Goal: Task Accomplishment & Management: Manage account settings

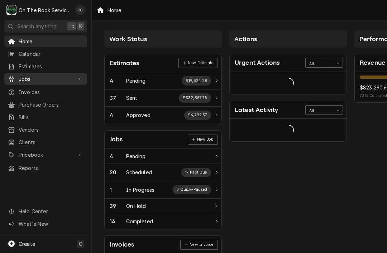
click at [47, 80] on div "Jobs" at bounding box center [46, 79] width 80 height 9
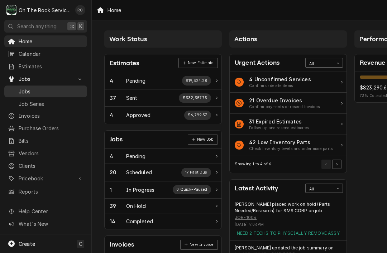
click at [65, 89] on span "Jobs" at bounding box center [51, 92] width 65 height 8
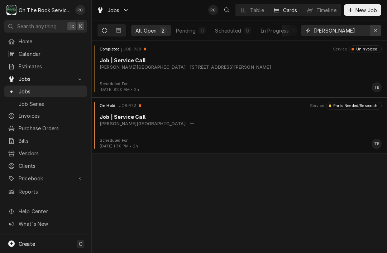
click at [373, 33] on div "Erase input" at bounding box center [375, 30] width 7 height 7
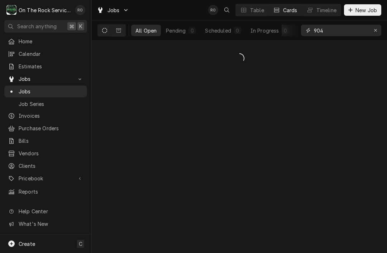
type input "904"
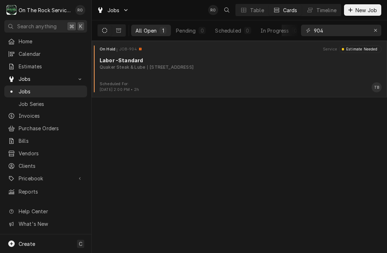
click at [285, 72] on div "On Hold JOB-904 Service Estimate Needed Labor -Standard Quaker Steak & Lube 10 …" at bounding box center [240, 64] width 290 height 36
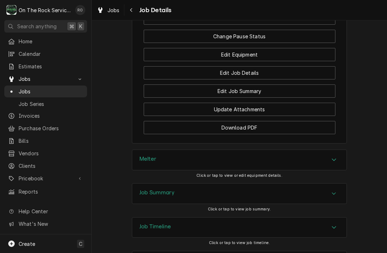
click at [336, 184] on div "Job Summary" at bounding box center [239, 194] width 214 height 20
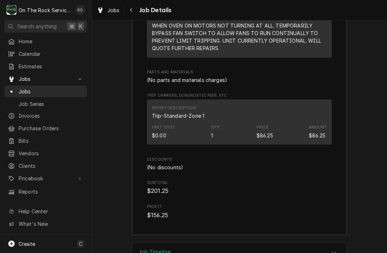
scroll to position [1317, 0]
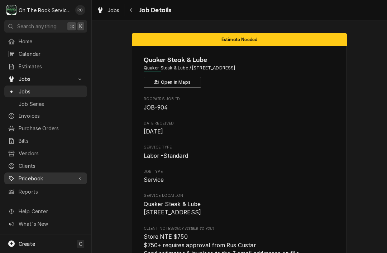
click at [30, 176] on span "Pricebook" at bounding box center [46, 179] width 54 height 8
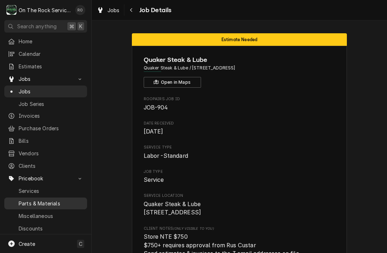
click at [24, 200] on span "Parts & Materials" at bounding box center [51, 204] width 65 height 8
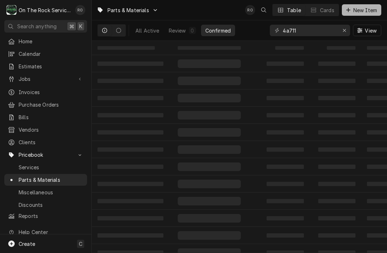
click at [369, 14] on button "New Item" at bounding box center [361, 9] width 39 height 11
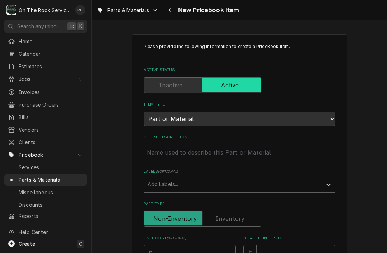
click at [281, 149] on input "Short Description" at bounding box center [240, 153] width 192 height 16
click at [154, 147] on input "Short Description" at bounding box center [240, 153] width 192 height 16
paste input "Standard Square Axial Fan: 4 11/16 in Ht, 1 1/2 in Dp, 105 cfm, IP20, Cast Alum…"
type textarea "x"
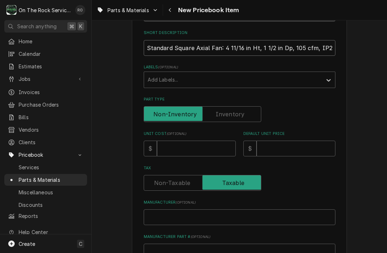
scroll to position [106, 0]
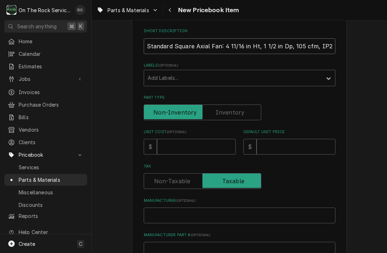
type input "Standard Square Axial Fan: 4 11/16 in Ht, 1 1/2 in Dp, 105 cfm, IP20, Cast Alum…"
click at [224, 144] on input "Unit Cost ( optional )" at bounding box center [196, 147] width 79 height 16
type textarea "x"
type input "24"
type textarea "x"
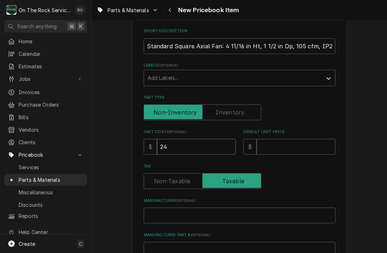
type input "24.4"
type textarea "x"
type input "24.49"
type textarea "x"
type input "7"
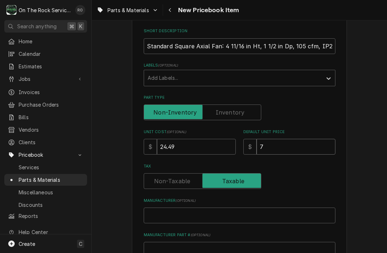
type textarea "x"
type input "73"
type textarea "x"
type input "73.4"
type textarea "x"
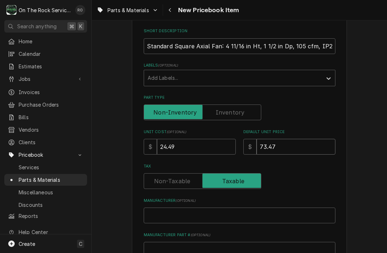
type input "73.47"
click at [371, 155] on div "Please provide the following information to create a PriceBook item. Active Sta…" at bounding box center [239, 179] width 295 height 515
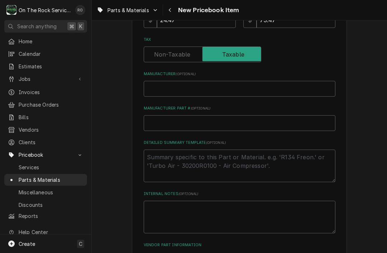
scroll to position [233, 0]
click at [313, 84] on input "Manufacturer ( optional )" at bounding box center [240, 90] width 192 height 16
type textarea "x"
type input "D"
type textarea "x"
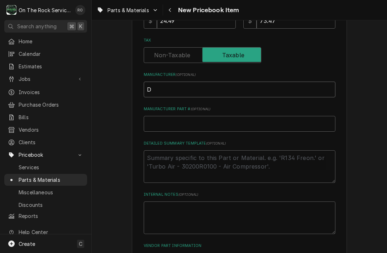
type input "Da"
type textarea "x"
type input "Day"
type textarea "x"
type input "Dayt"
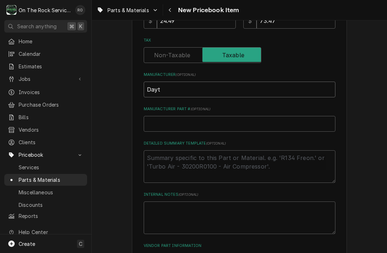
type textarea "x"
type input "Dayto"
type textarea "x"
type input "Dayton"
type input "4"
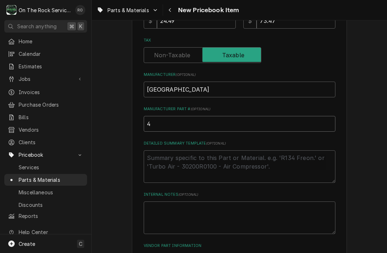
type textarea "x"
type input "4W"
type textarea "x"
type input "4WT"
type textarea "x"
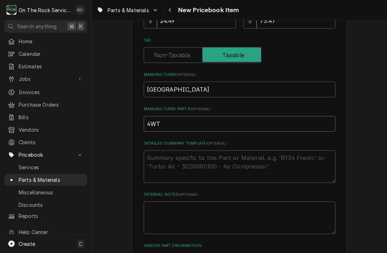
type input "4WTe"
type textarea "x"
type input "4WT"
type textarea "x"
type input "4WT3"
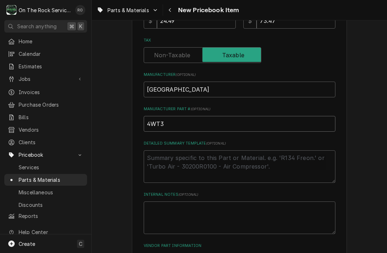
type textarea "x"
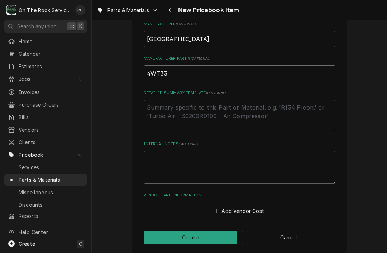
scroll to position [283, 0]
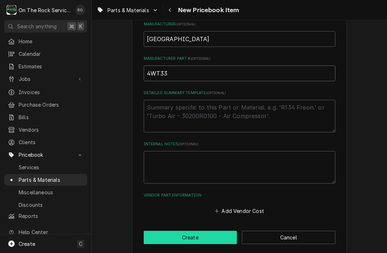
type input "4WT33"
click at [229, 231] on button "Create" at bounding box center [191, 237] width 94 height 13
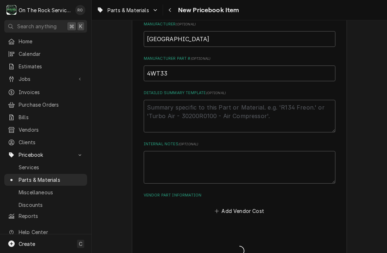
type textarea "x"
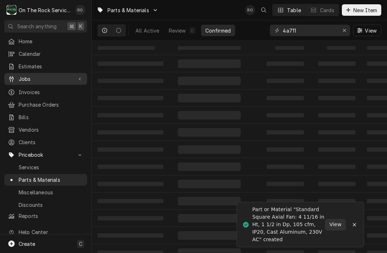
click at [18, 76] on div "Jobs" at bounding box center [40, 79] width 65 height 8
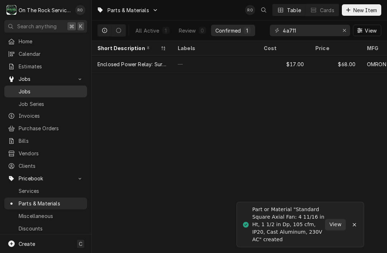
click at [23, 89] on span "Jobs" at bounding box center [51, 92] width 65 height 8
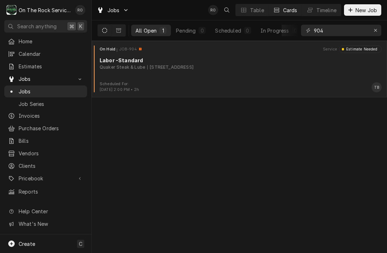
click at [321, 81] on div "On Hold JOB-904 Service Estimate Needed Labor -Standard Quaker Steak & Lube 10 …" at bounding box center [240, 64] width 290 height 36
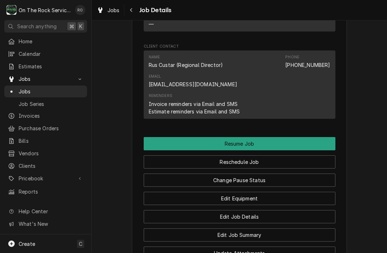
scroll to position [739, 0]
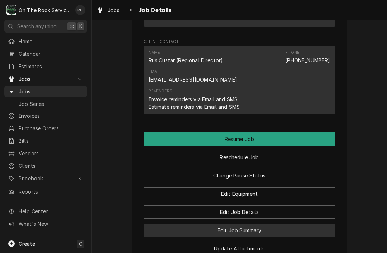
click at [312, 224] on button "Edit Job Summary" at bounding box center [240, 230] width 192 height 13
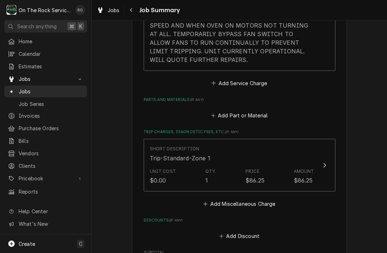
scroll to position [361, 0]
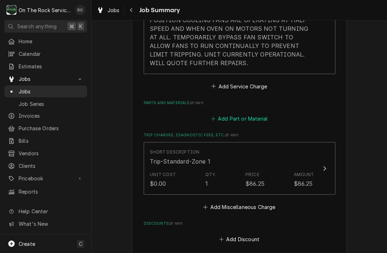
click at [257, 116] on button "Add Part or Material" at bounding box center [239, 119] width 59 height 10
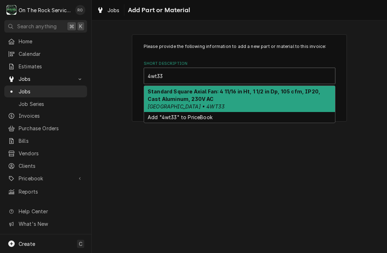
click at [160, 95] on div "Standard Square Axial Fan: 4 11/16 in Ht, 1 1/2 in Dp, 105 cfm, IP20, Cast Alum…" at bounding box center [239, 99] width 191 height 26
type input "4wt33"
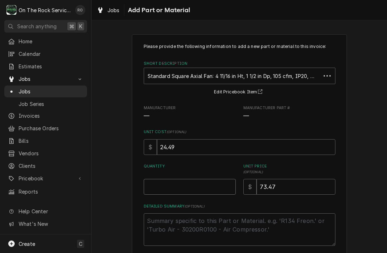
click at [148, 188] on input "Quantity" at bounding box center [190, 187] width 92 height 16
type textarea "x"
type input "2"
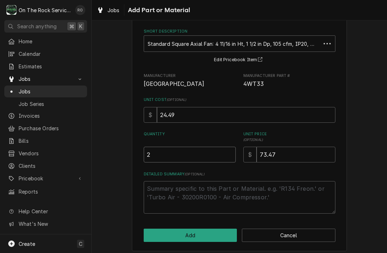
scroll to position [35, 0]
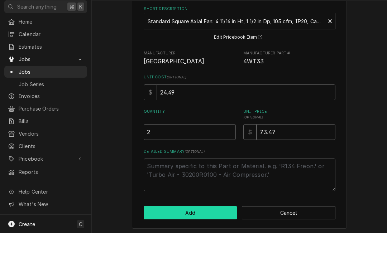
click at [219, 226] on button "Add" at bounding box center [191, 232] width 94 height 13
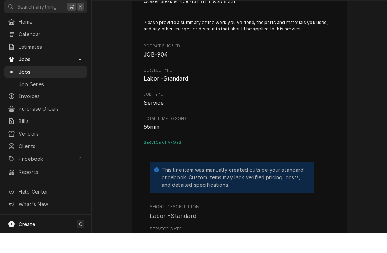
type textarea "x"
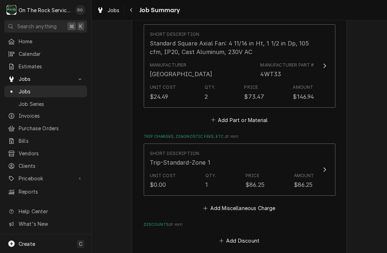
scroll to position [447, 0]
click at [259, 211] on button "Add Miscellaneous Charge" at bounding box center [239, 208] width 75 height 10
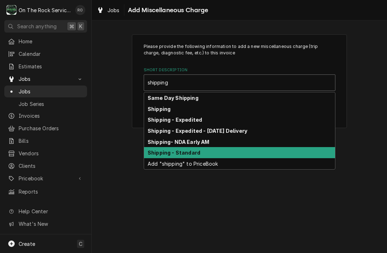
type input "shipping"
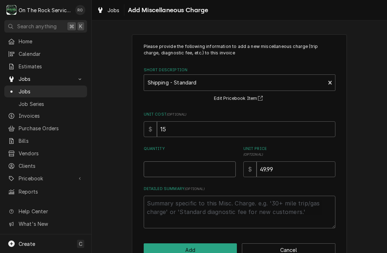
click at [211, 167] on input "Quantity" at bounding box center [190, 170] width 92 height 16
type textarea "x"
type input "1"
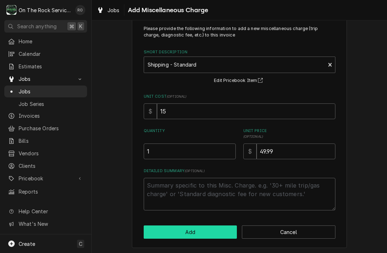
click at [228, 230] on button "Add" at bounding box center [191, 232] width 94 height 13
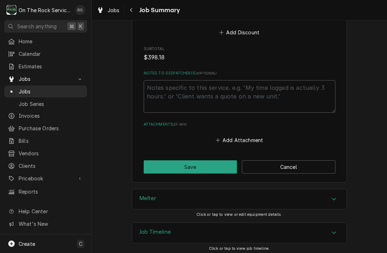
scroll to position [711, 0]
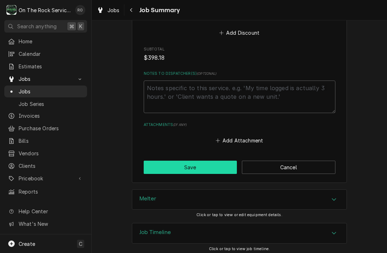
click at [221, 161] on button "Save" at bounding box center [191, 167] width 94 height 13
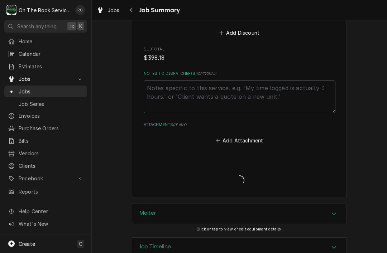
type textarea "x"
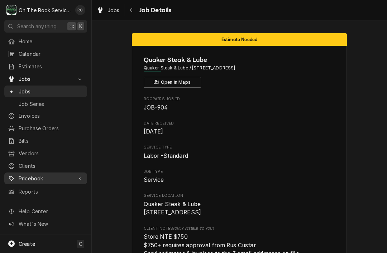
click at [21, 175] on span "Pricebook" at bounding box center [46, 179] width 54 height 8
click at [24, 175] on span "Pricebook" at bounding box center [46, 179] width 54 height 8
click at [20, 176] on span "Pricebook" at bounding box center [46, 179] width 54 height 8
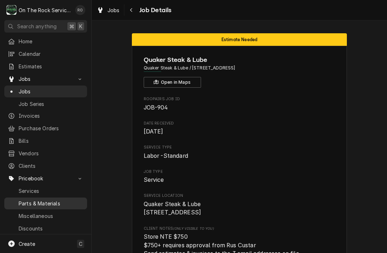
click at [24, 200] on span "Parts & Materials" at bounding box center [51, 204] width 65 height 8
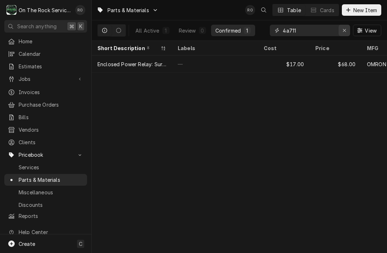
click at [349, 33] on button "Erase input" at bounding box center [344, 30] width 11 height 11
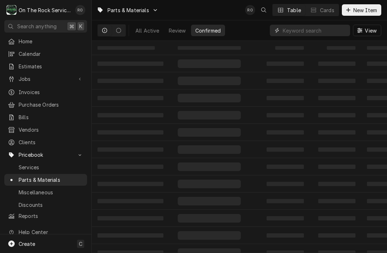
click at [344, 29] on input "Dynamic Content Wrapper" at bounding box center [315, 30] width 64 height 11
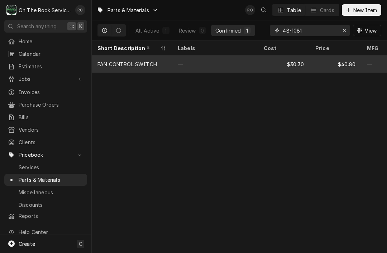
type input "48-1081"
click at [338, 66] on div "$40.80" at bounding box center [336, 64] width 52 height 17
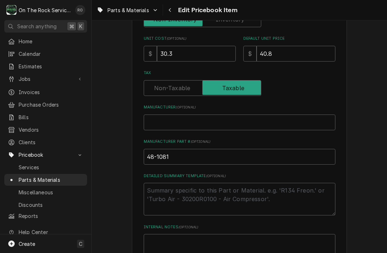
scroll to position [209, 0]
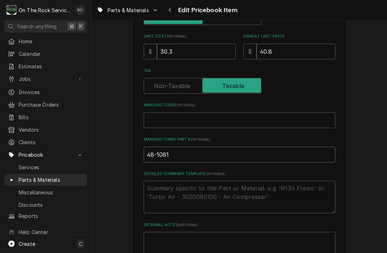
click at [260, 148] on input "48-1081" at bounding box center [240, 155] width 192 height 16
type textarea "x"
type input "48-1081,"
type textarea "x"
type input "48-1081,"
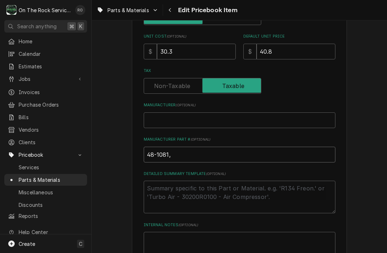
type textarea "x"
type input "48-1081, 4"
type textarea "x"
type input "48-1081, 48"
type textarea "x"
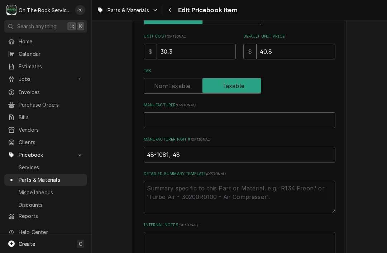
type input "48-1081, 481"
type textarea "x"
type input "48-1081, 4810"
type textarea "x"
type input "48-1081, 48108"
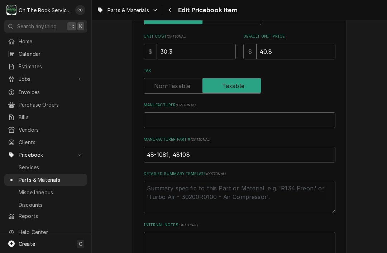
type textarea "x"
type input "48-1081, 481081"
type textarea "x"
type input "48-1081, 481081,"
type textarea "x"
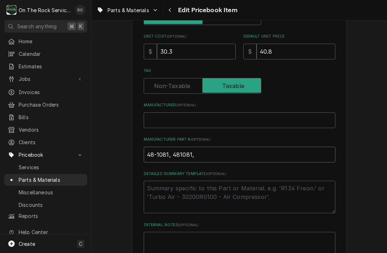
click at [228, 147] on input "48-1081, 481081," at bounding box center [240, 155] width 192 height 16
click at [227, 153] on input "48-1081, 481081," at bounding box center [240, 155] width 192 height 16
type input "48-1081, 481081,"
click at [137, 132] on div "Use the fields below to edit this PriceBook item. Note that changes made here w…" at bounding box center [239, 101] width 215 height 551
click at [242, 147] on input "48-1081, 481081," at bounding box center [240, 155] width 192 height 16
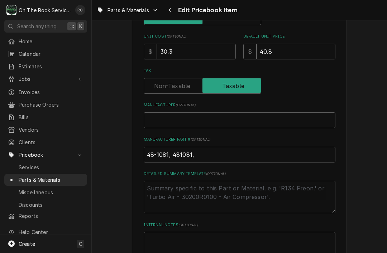
click at [236, 147] on input "48-1081, 481081," at bounding box center [240, 155] width 192 height 16
paste input "2E-200574"
type textarea "x"
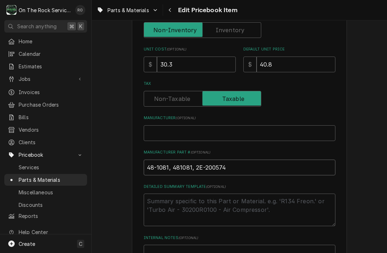
scroll to position [193, 0]
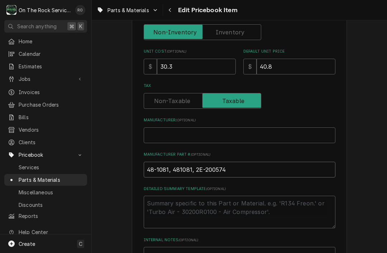
type input "48-1081, 481081, 2E-200574"
click at [221, 61] on input "30.3" at bounding box center [196, 67] width 79 height 16
type input "30"
type textarea "x"
type input "3"
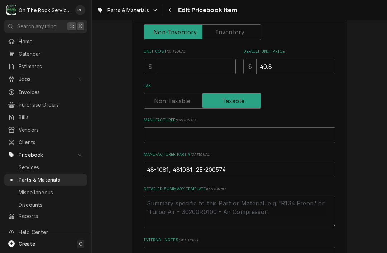
type textarea "x"
type input "3"
type textarea "x"
type input "31"
type textarea "x"
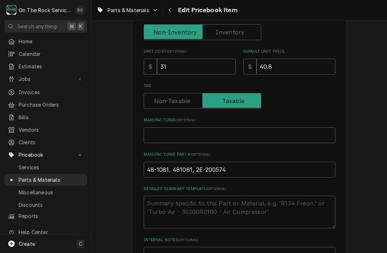
type input "31.2"
type textarea "x"
type input "31.28"
type textarea "x"
type input "40"
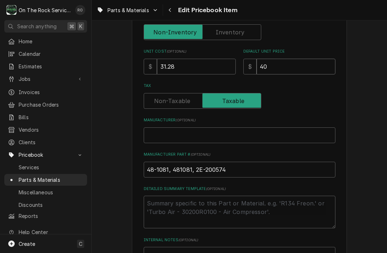
type textarea "x"
type input "4"
type textarea "x"
type input "6"
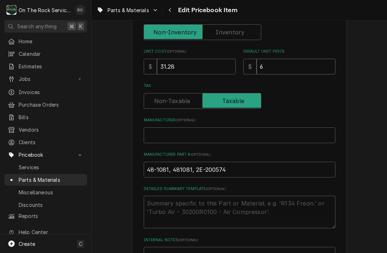
type textarea "x"
type input "68"
type textarea "x"
type input "688"
type textarea "x"
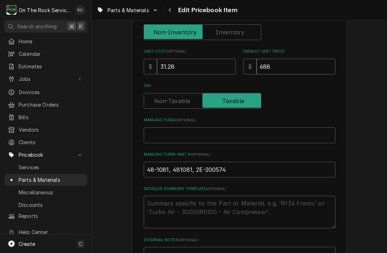
type input "6881"
type textarea "x"
type input "688"
type textarea "x"
type input "68"
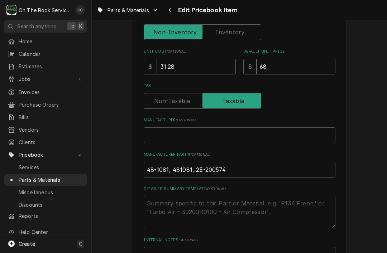
type textarea "x"
type input "68.8"
type textarea "x"
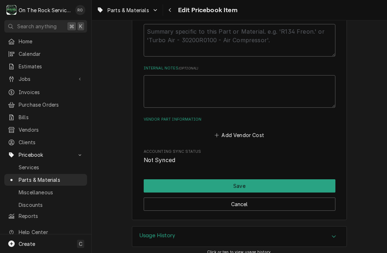
scroll to position [365, 0]
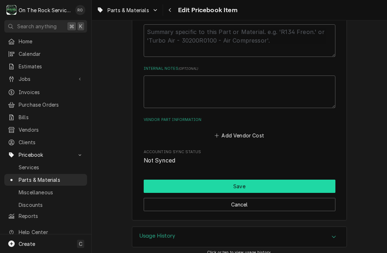
type input "68.81"
click at [291, 180] on button "Save" at bounding box center [240, 186] width 192 height 13
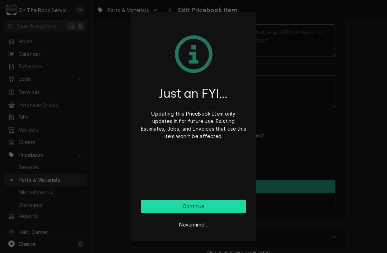
click at [238, 205] on button "Continue" at bounding box center [193, 206] width 105 height 13
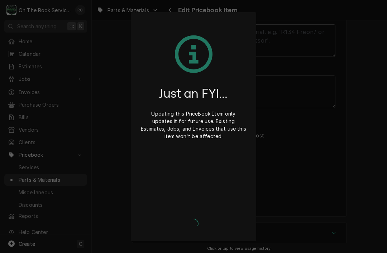
scroll to position [360, 0]
type textarea "x"
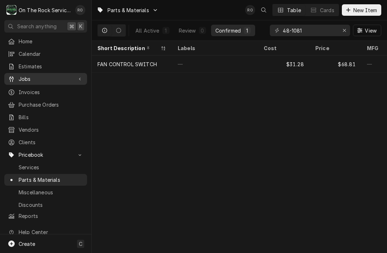
click at [21, 79] on span "Jobs" at bounding box center [46, 79] width 54 height 8
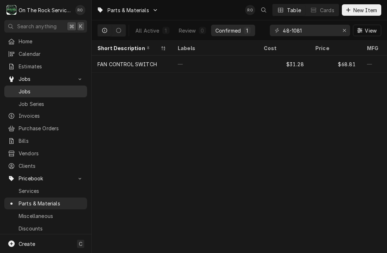
click at [22, 92] on span "Jobs" at bounding box center [51, 92] width 65 height 8
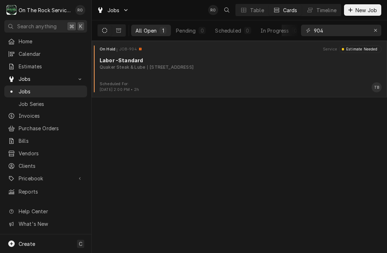
click at [330, 73] on div "On Hold JOB-904 Service Estimate Needed Labor -Standard Quaker Steak & Lube [ST…" at bounding box center [240, 64] width 290 height 36
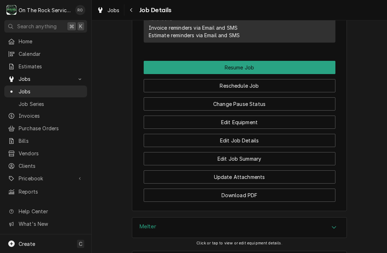
scroll to position [811, 0]
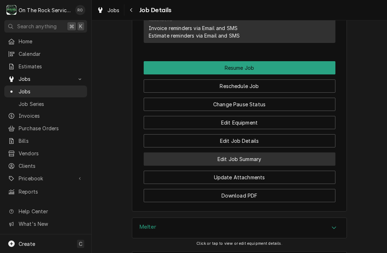
click at [307, 153] on button "Edit Job Summary" at bounding box center [240, 159] width 192 height 13
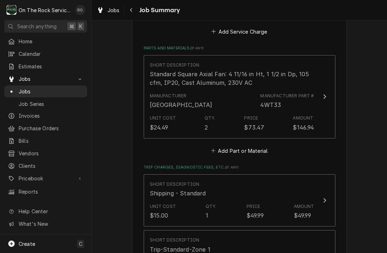
scroll to position [415, 0]
click at [259, 149] on button "Add Part or Material" at bounding box center [239, 152] width 59 height 10
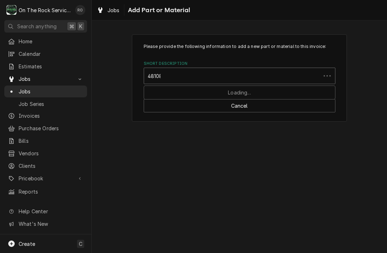
type input "481081"
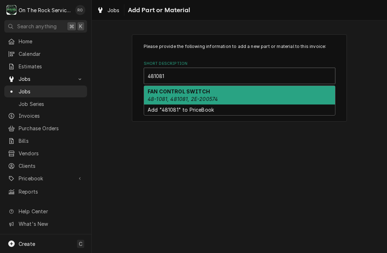
click at [305, 95] on div "FAN CONTROL SWITCH 48-1081, 481081, 2E-200574" at bounding box center [239, 95] width 191 height 19
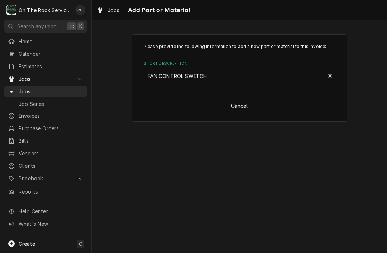
type textarea "x"
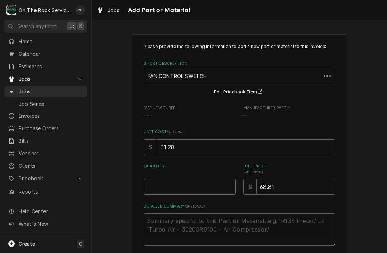
click at [209, 188] on input "Quantity" at bounding box center [190, 187] width 92 height 16
type input "2"
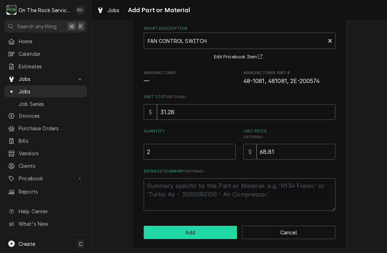
click at [229, 227] on button "Add" at bounding box center [191, 232] width 94 height 13
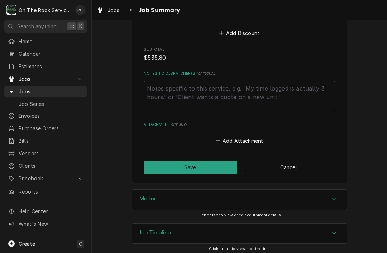
scroll to position [789, 0]
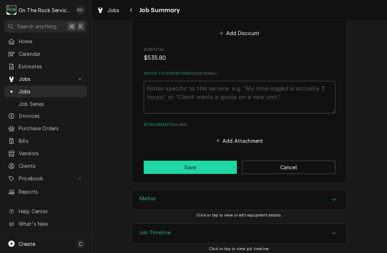
click at [217, 163] on button "Save" at bounding box center [191, 167] width 94 height 13
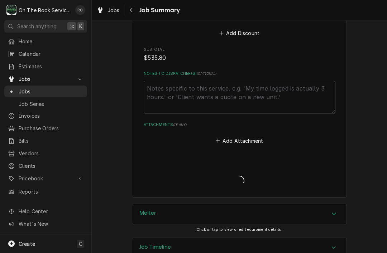
type textarea "x"
